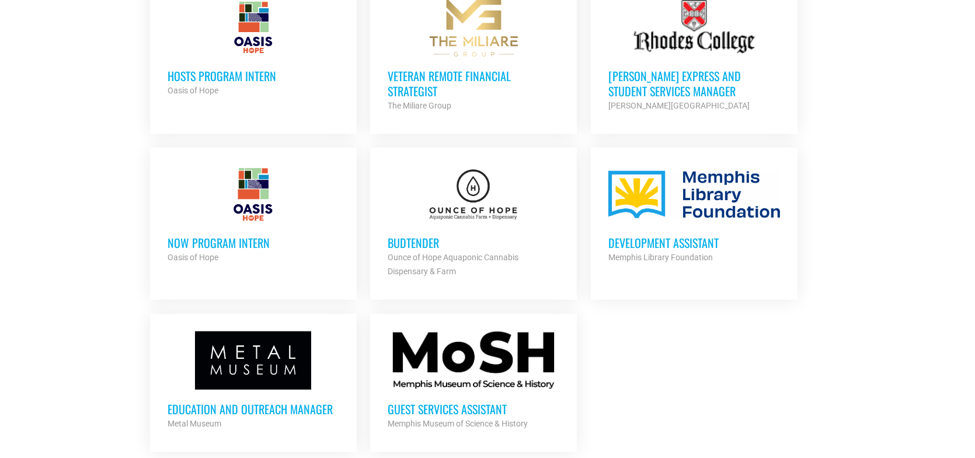
scroll to position [1284, 0]
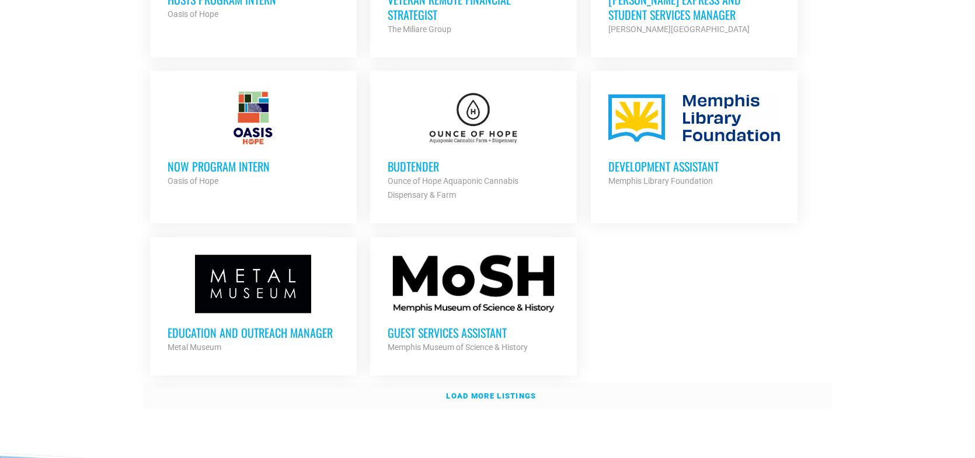
click at [491, 392] on strong "Load more listings" at bounding box center [491, 396] width 90 height 9
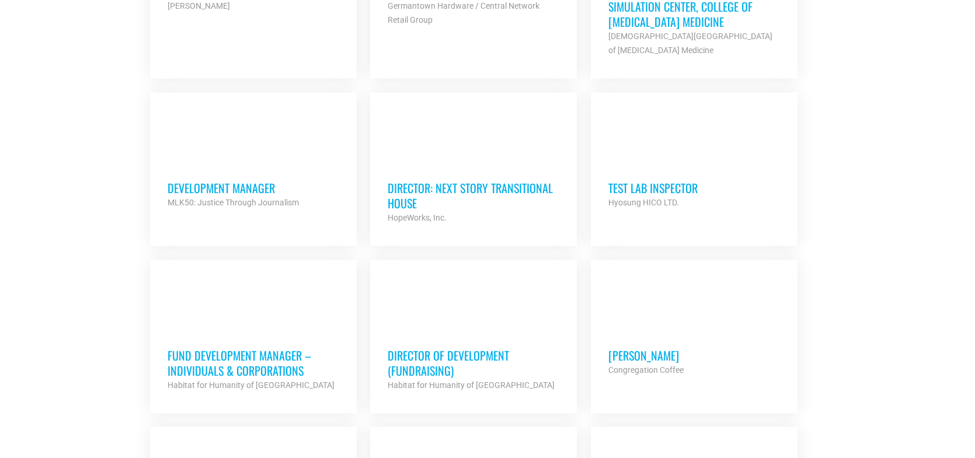
scroll to position [2160, 0]
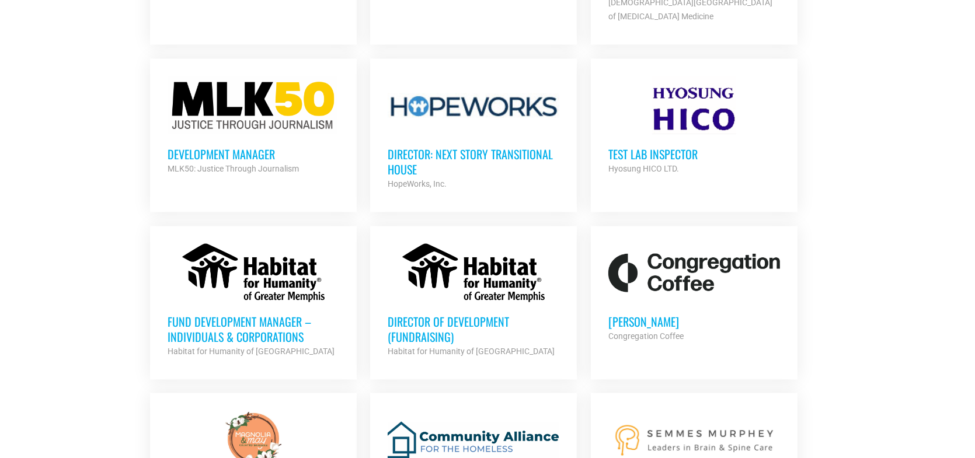
click at [472, 147] on h3 "Director: Next Story Transitional House" at bounding box center [474, 162] width 172 height 30
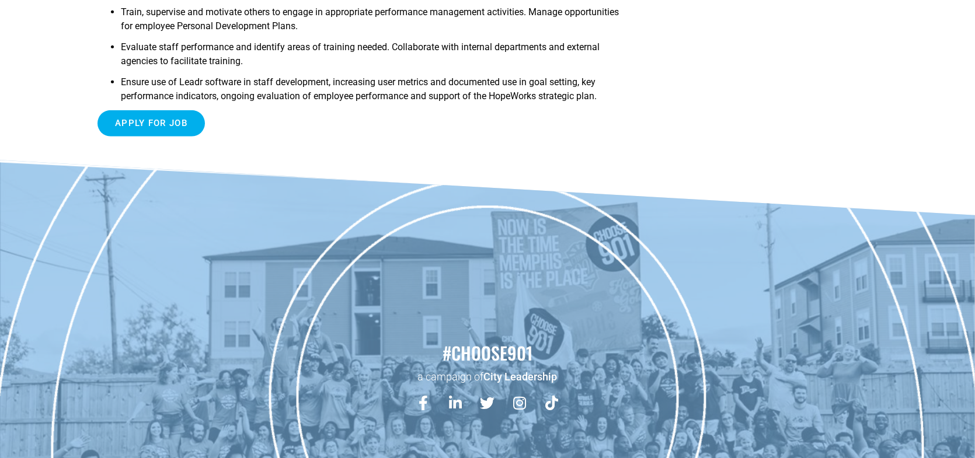
scroll to position [1226, 0]
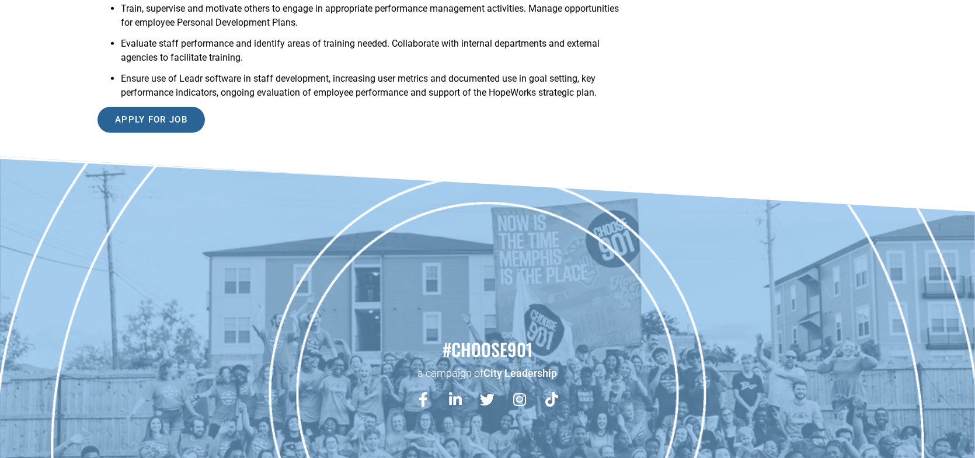
click at [141, 107] on input "Apply for job" at bounding box center [150, 120] width 107 height 26
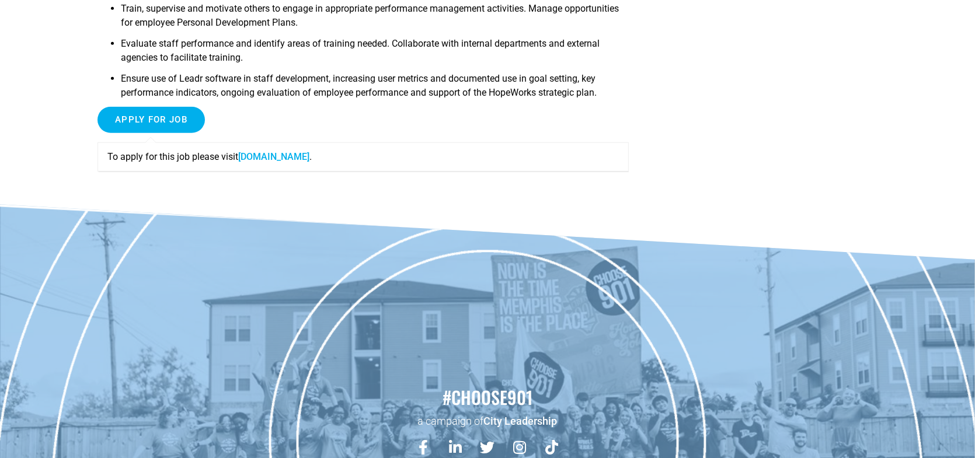
click at [276, 151] on link "www.whyhopeworks.org" at bounding box center [273, 156] width 71 height 11
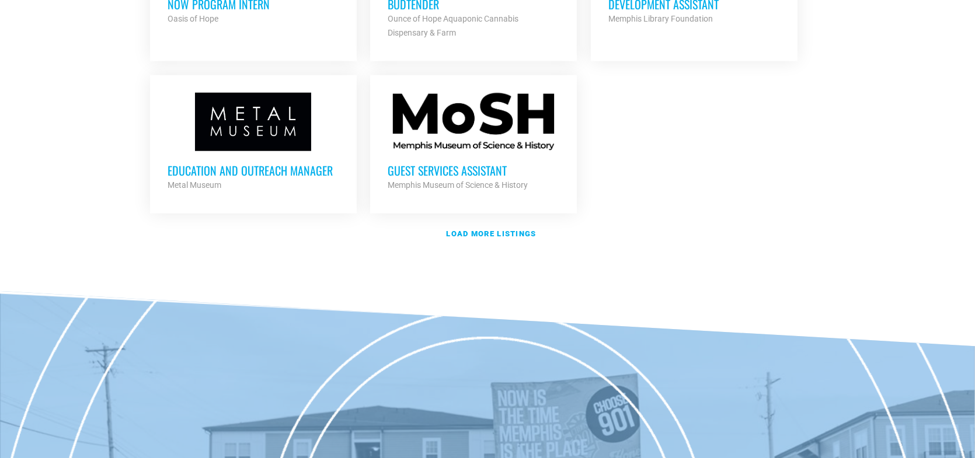
scroll to position [1343, 0]
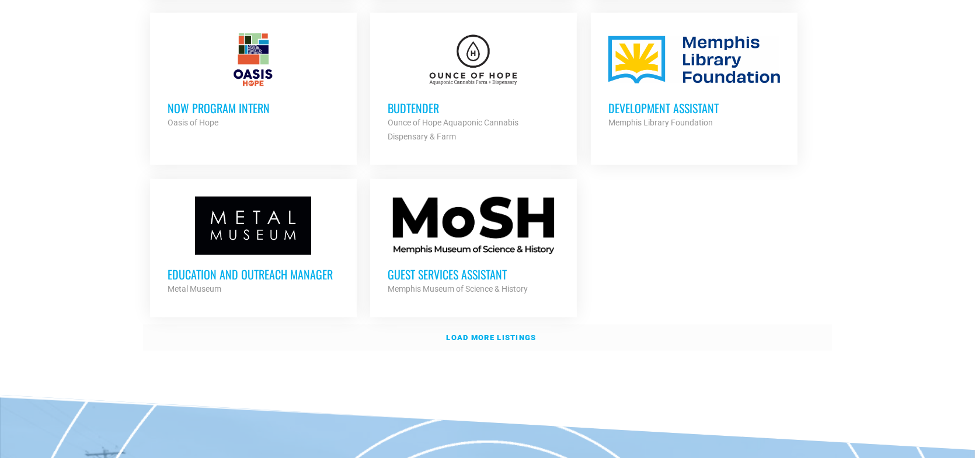
click at [477, 333] on strong "Load more listings" at bounding box center [491, 337] width 90 height 9
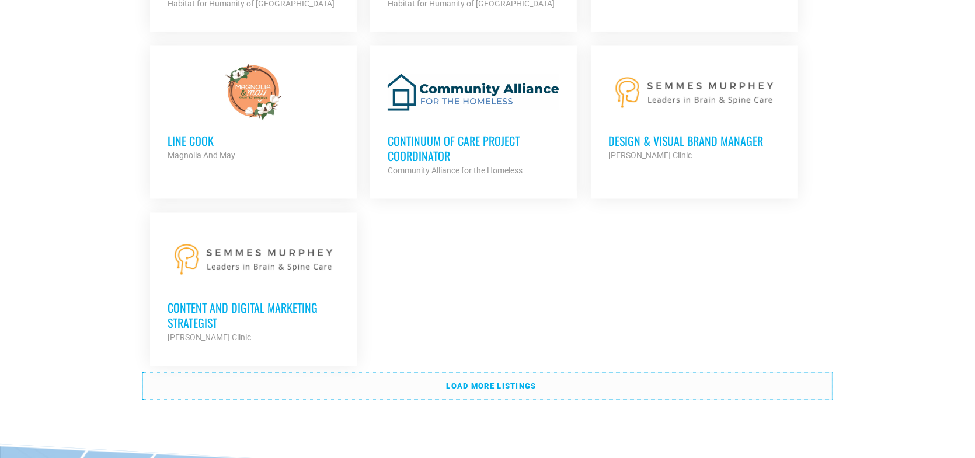
scroll to position [2510, 0]
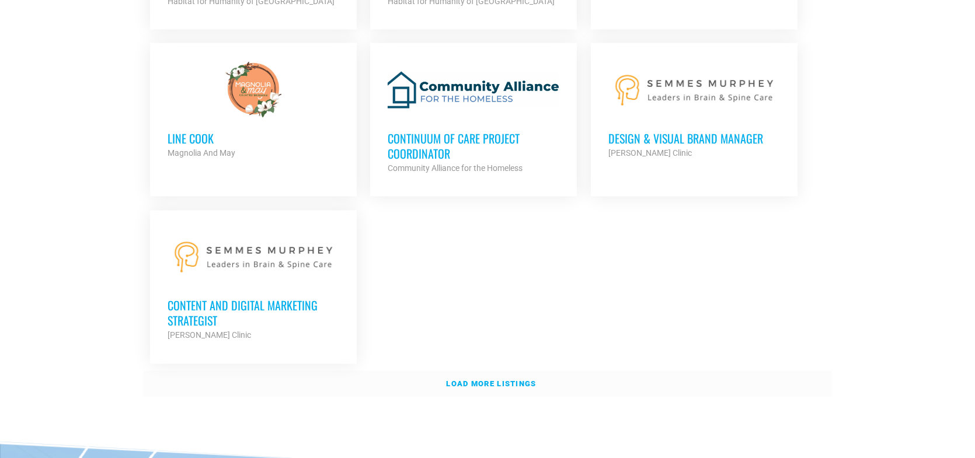
click at [501, 380] on strong "Load more listings" at bounding box center [491, 384] width 90 height 9
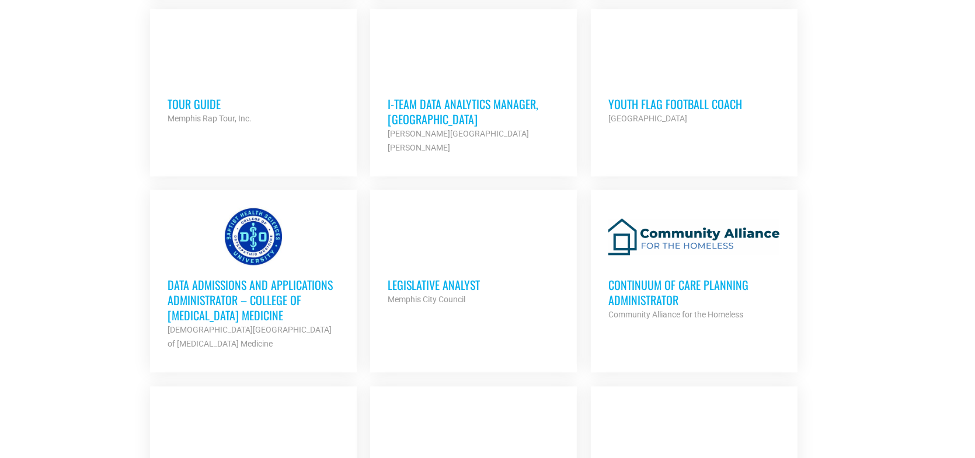
scroll to position [3502, 0]
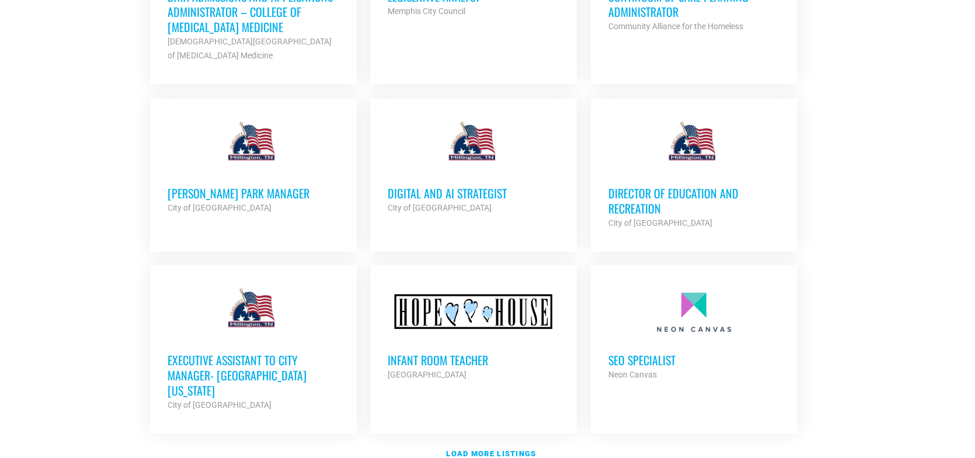
click at [661, 186] on h3 "Director of Education and Recreation" at bounding box center [694, 201] width 172 height 30
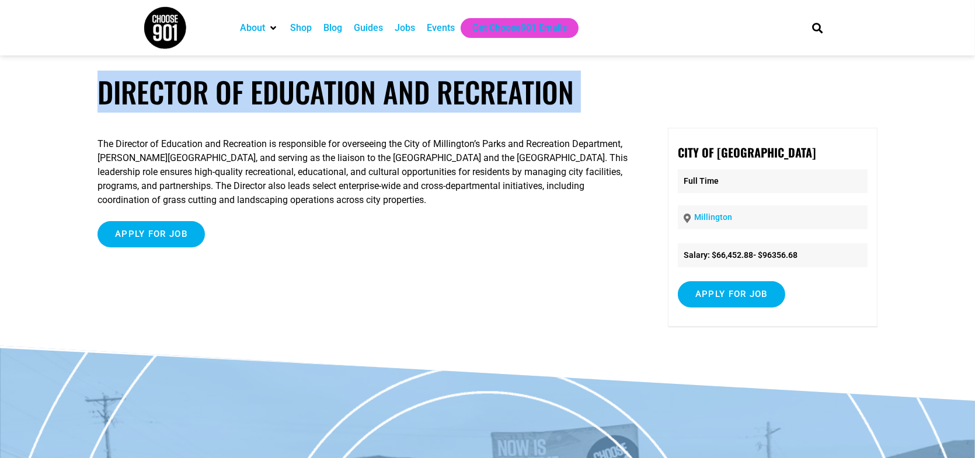
drag, startPoint x: 98, startPoint y: 94, endPoint x: 582, endPoint y: 110, distance: 484.2
click at [582, 110] on article "Director of Education and Recreation The Director of Education and Recreation i…" at bounding box center [487, 210] width 975 height 271
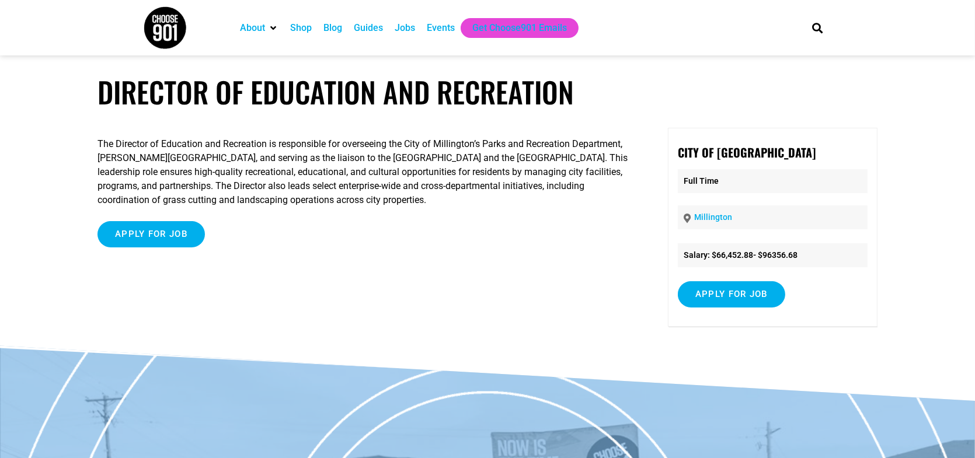
click at [264, 158] on p "The Director of Education and Recreation is responsible for overseeing the City…" at bounding box center [362, 172] width 531 height 70
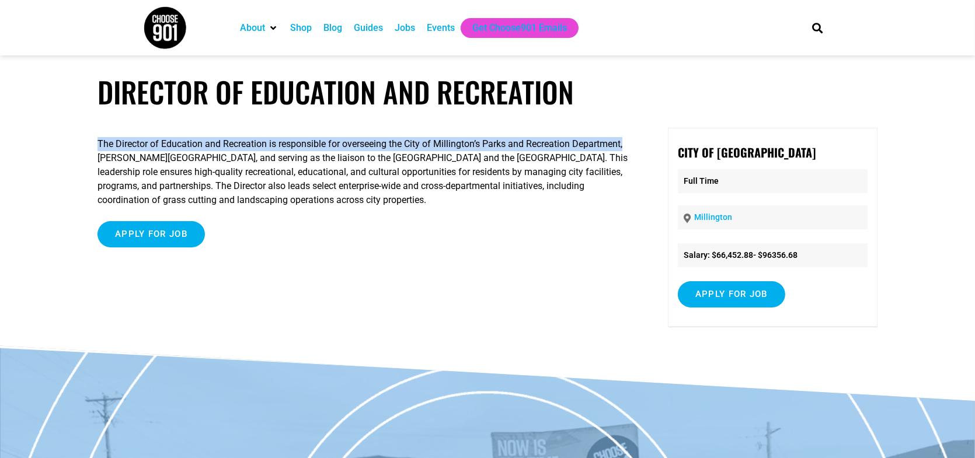
drag, startPoint x: 97, startPoint y: 140, endPoint x: 625, endPoint y: 144, distance: 528.3
click at [625, 144] on p "The Director of Education and Recreation is responsible for overseeing the City…" at bounding box center [362, 172] width 531 height 70
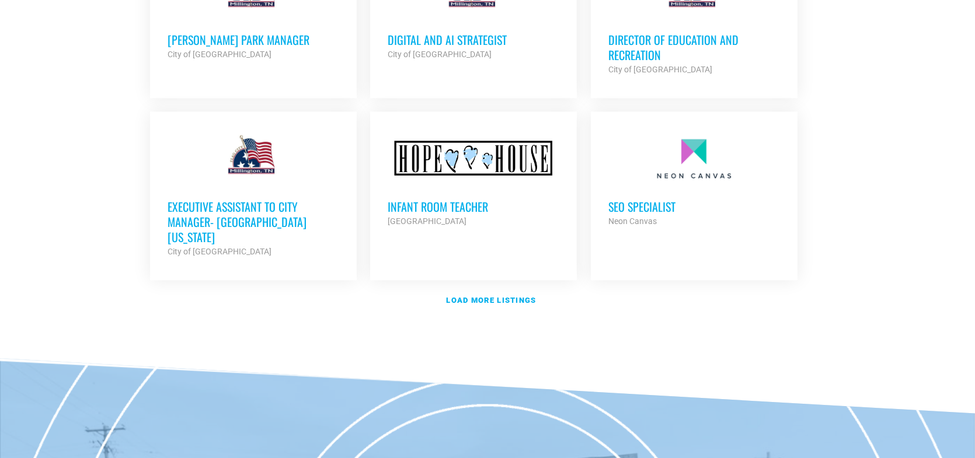
scroll to position [3502, 0]
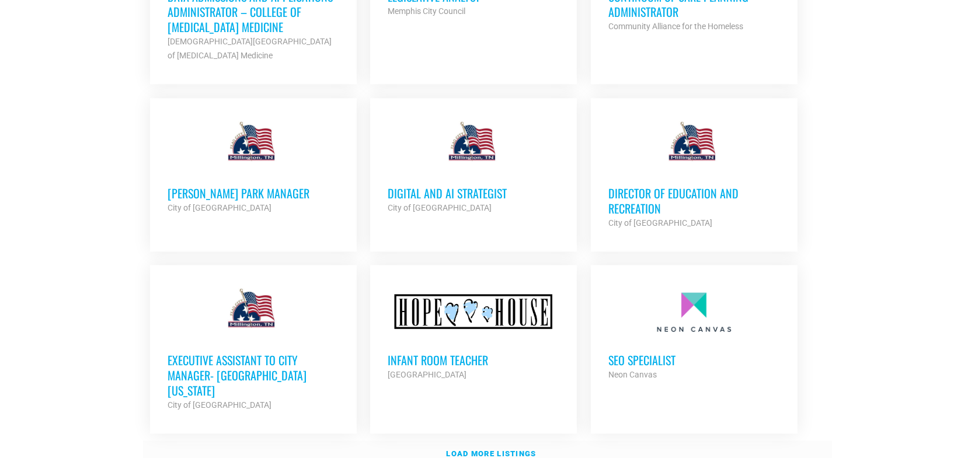
click at [511, 449] on strong "Load more listings" at bounding box center [491, 453] width 90 height 9
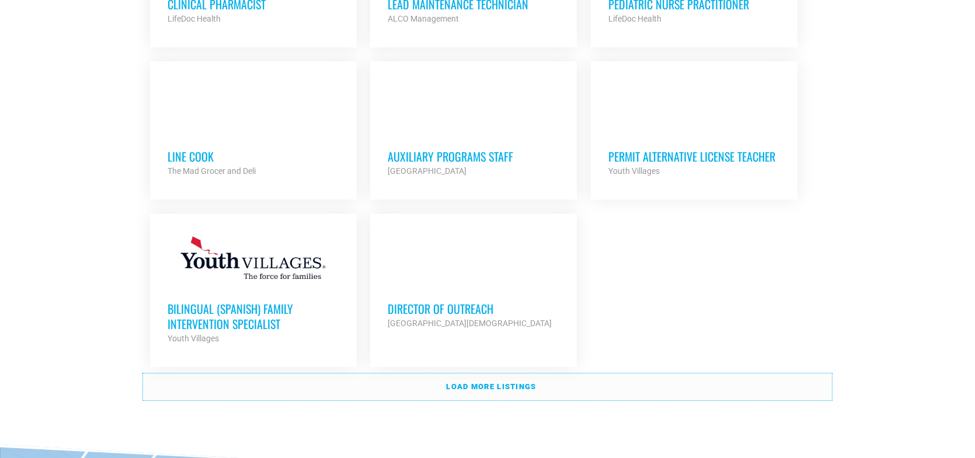
scroll to position [4728, 0]
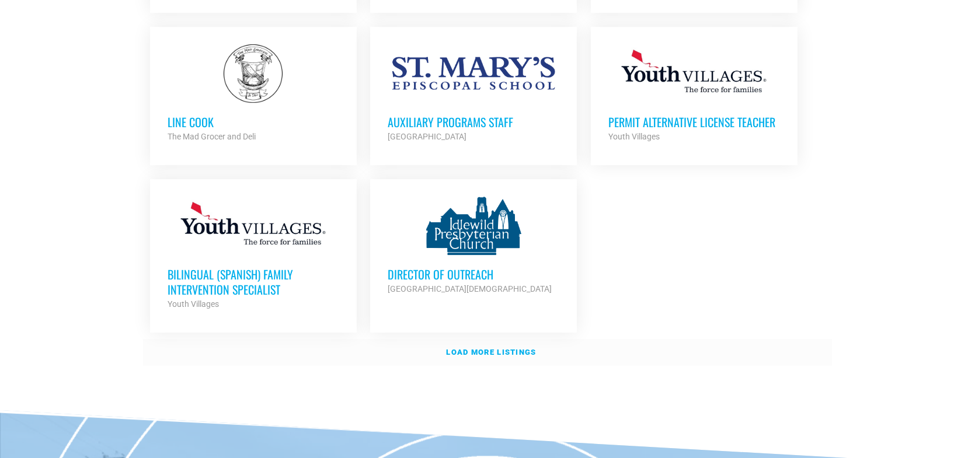
click at [496, 348] on strong "Load more listings" at bounding box center [491, 352] width 90 height 9
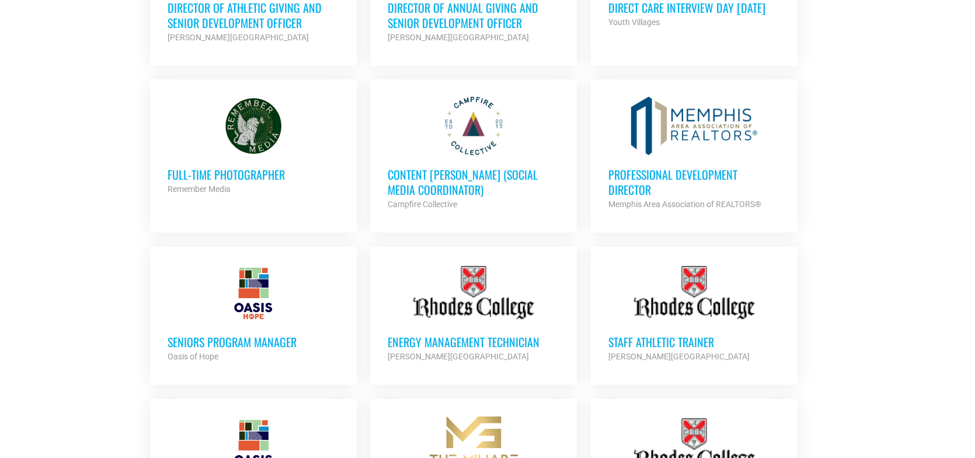
scroll to position [700, 0]
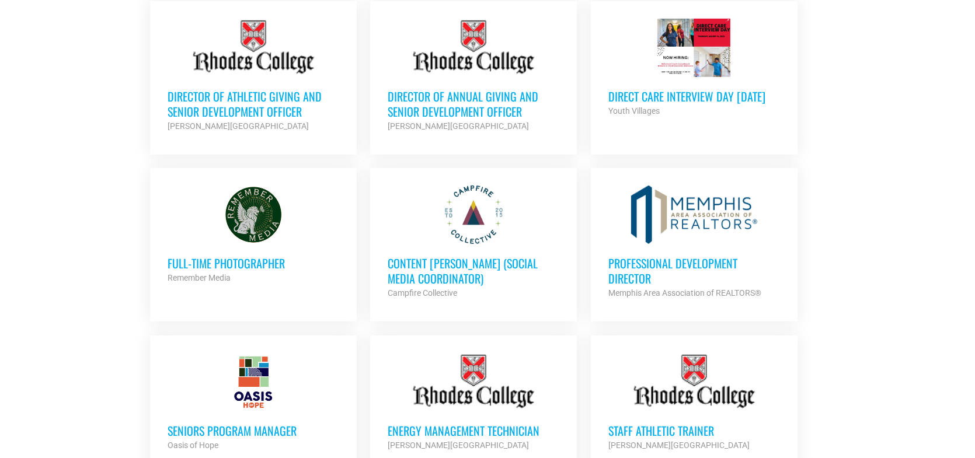
click at [284, 46] on div at bounding box center [254, 48] width 172 height 58
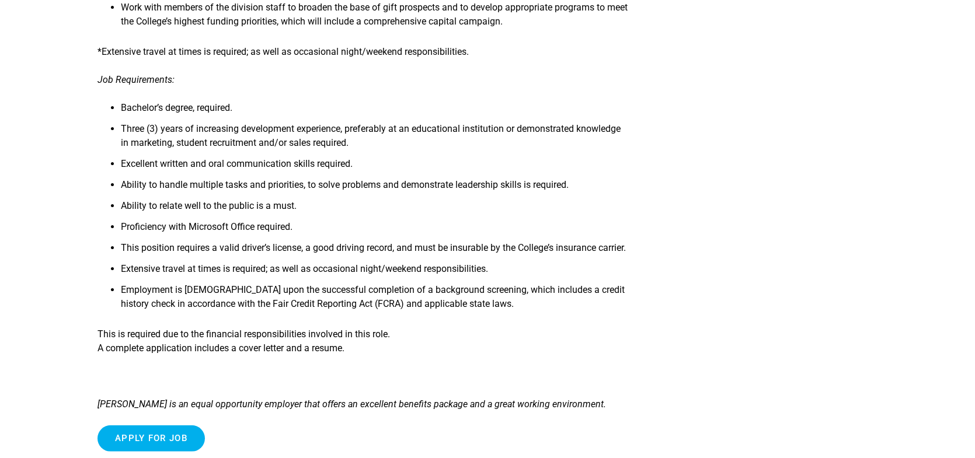
scroll to position [525, 0]
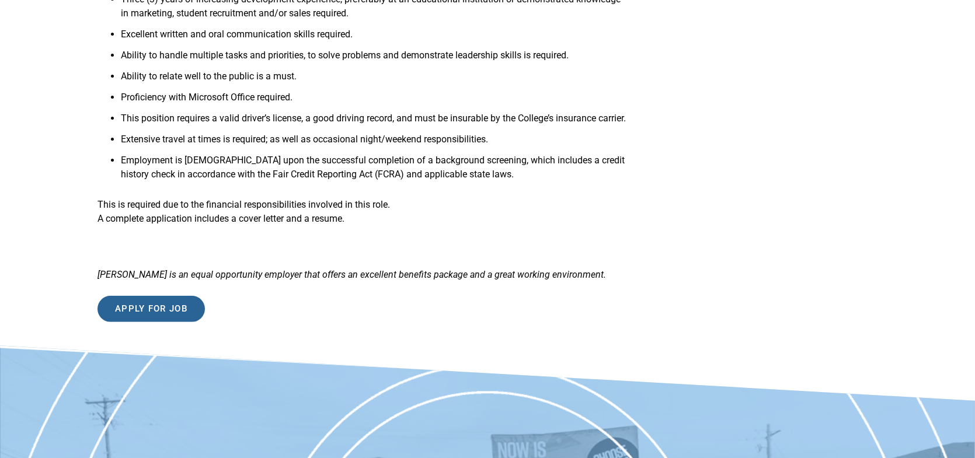
click at [176, 322] on input "Apply for job" at bounding box center [150, 309] width 107 height 26
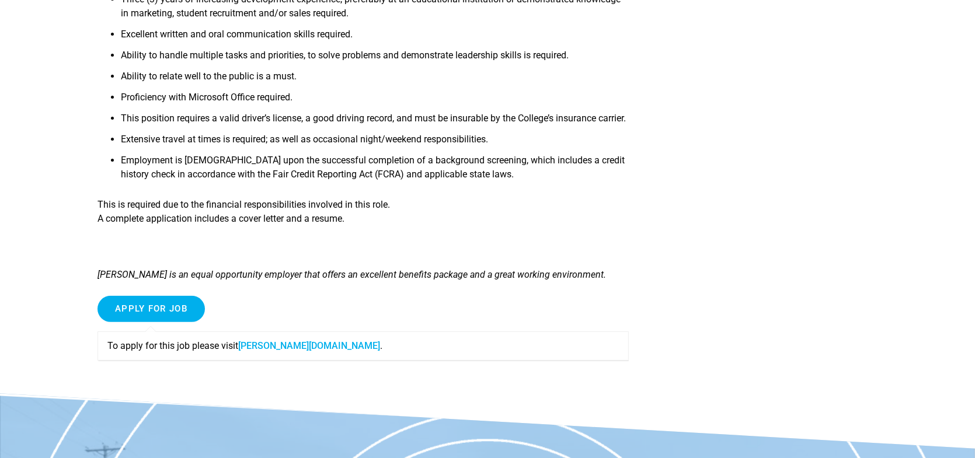
click at [350, 351] on link "[PERSON_NAME][DOMAIN_NAME]" at bounding box center [309, 345] width 142 height 11
